Goal: Transaction & Acquisition: Purchase product/service

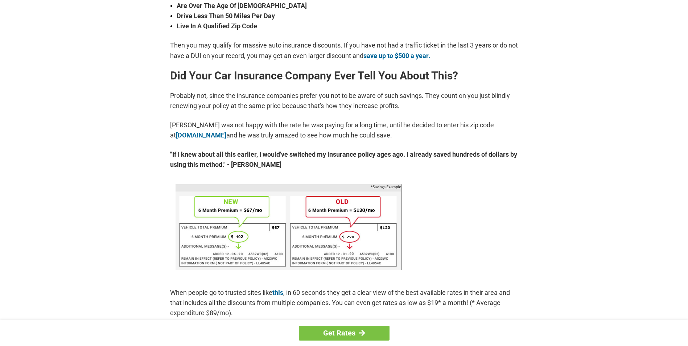
scroll to position [326, 0]
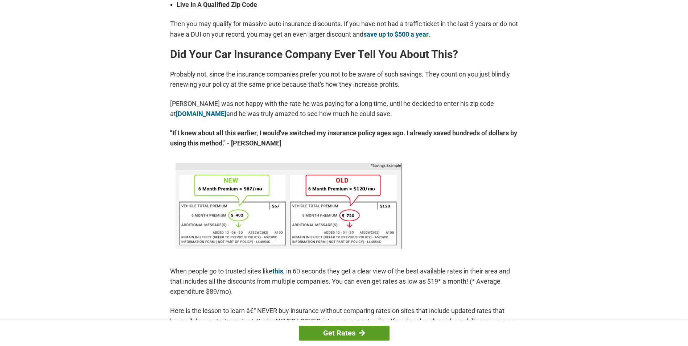
click at [354, 332] on link "Get Rates" at bounding box center [344, 333] width 91 height 15
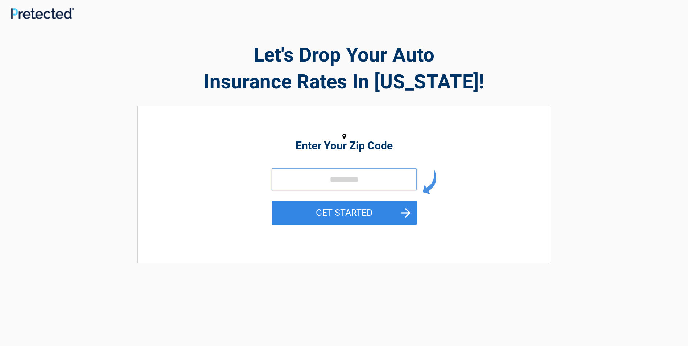
click at [383, 177] on input "tel" at bounding box center [344, 179] width 145 height 22
type input "*****"
click at [365, 215] on button "GET STARTED" at bounding box center [344, 213] width 145 height 24
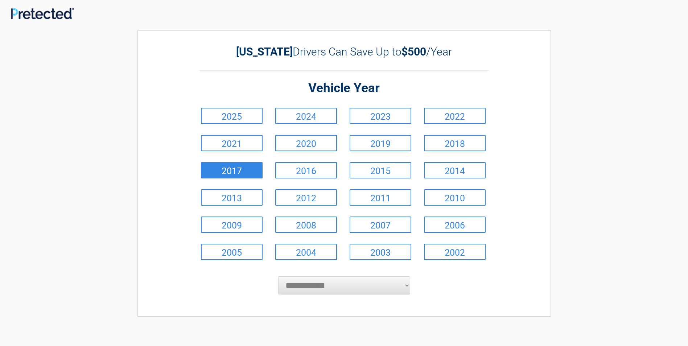
click at [246, 170] on link "2017" at bounding box center [232, 170] width 62 height 16
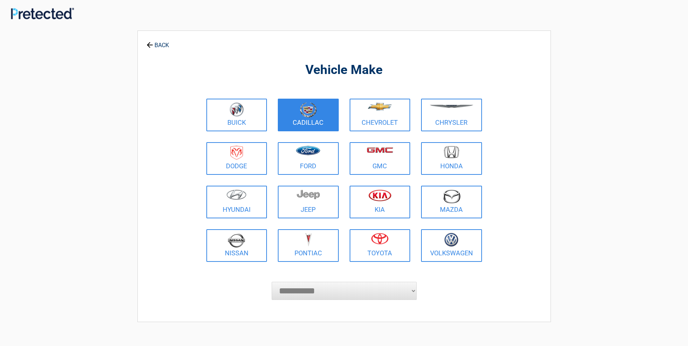
click at [315, 116] on img at bounding box center [308, 109] width 17 height 15
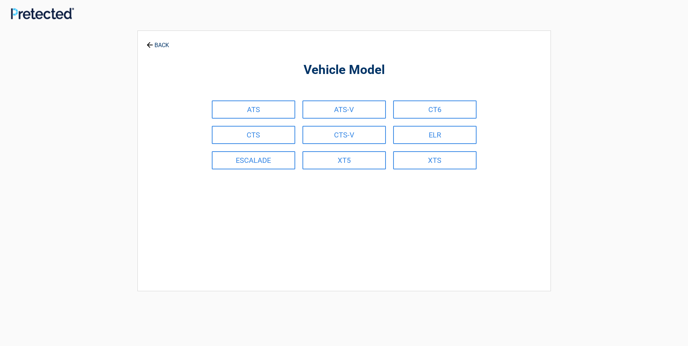
click at [158, 46] on link "BACK" at bounding box center [157, 42] width 25 height 13
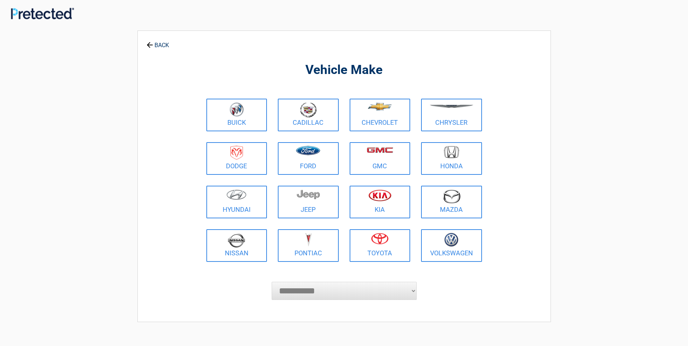
click at [158, 46] on link "BACK" at bounding box center [157, 42] width 25 height 13
